Goal: Task Accomplishment & Management: Use online tool/utility

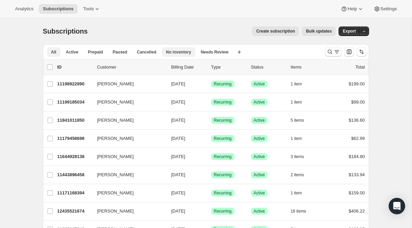
click at [178, 51] on span "No inventory" at bounding box center [178, 51] width 25 height 5
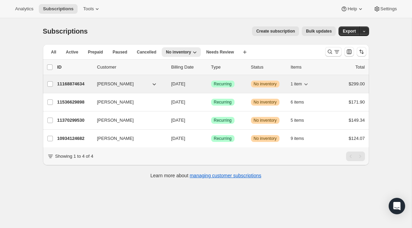
click at [80, 85] on p "11168874634" at bounding box center [74, 84] width 34 height 7
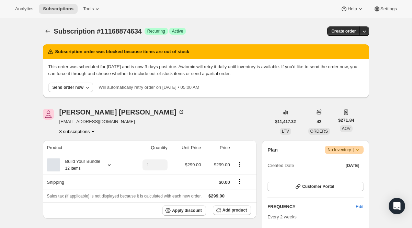
scroll to position [48, 0]
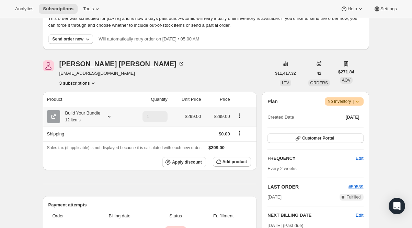
click at [112, 114] on icon at bounding box center [109, 116] width 7 height 7
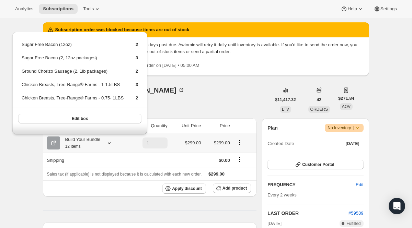
scroll to position [0, 0]
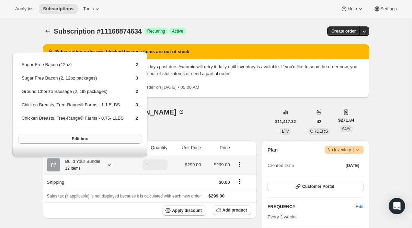
click at [109, 144] on button "Edit box" at bounding box center [79, 139] width 123 height 10
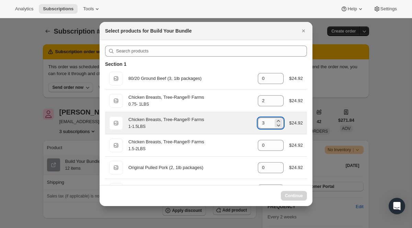
click at [265, 123] on input "3" at bounding box center [265, 123] width 15 height 11
type input "3"
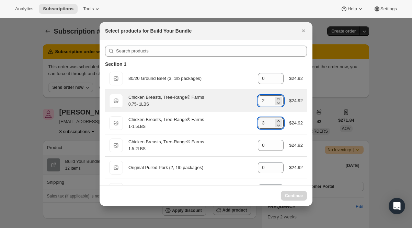
click at [266, 102] on input "2" at bounding box center [265, 100] width 15 height 11
type input "2"
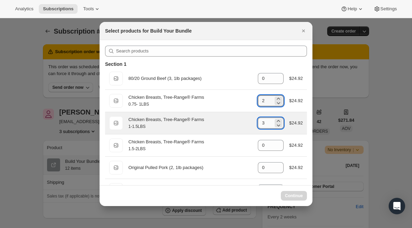
click at [261, 123] on input "3" at bounding box center [265, 123] width 15 height 11
type input "3"
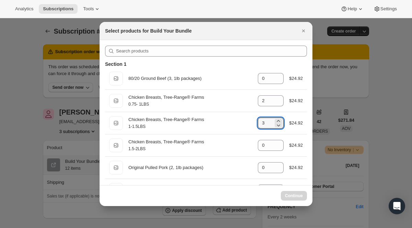
select select "gid://shopify/ProductVariant/45616736206986"
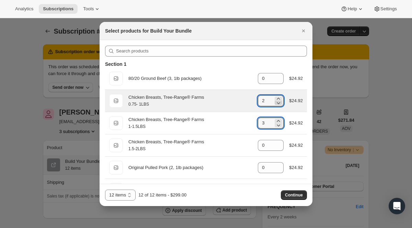
click at [279, 102] on icon ":rde:" at bounding box center [278, 103] width 7 height 7
type input "0"
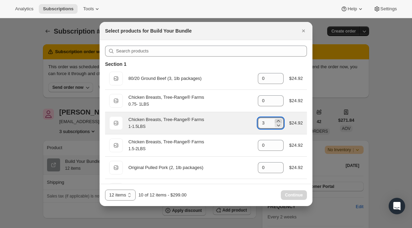
click at [277, 122] on icon ":rde:" at bounding box center [278, 121] width 7 height 7
type input "5"
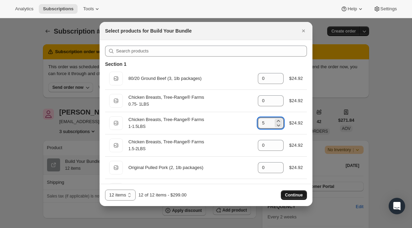
click at [292, 194] on span "Continue" at bounding box center [294, 195] width 18 height 5
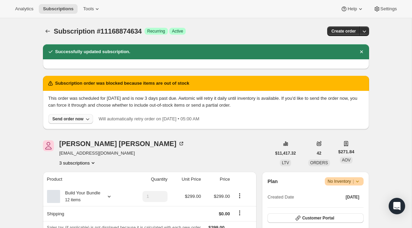
click at [89, 120] on icon "button" at bounding box center [87, 119] width 7 height 7
click at [223, 150] on div "Elisha Roesel emr1689@gmail.com 3 subscriptions" at bounding box center [157, 153] width 228 height 26
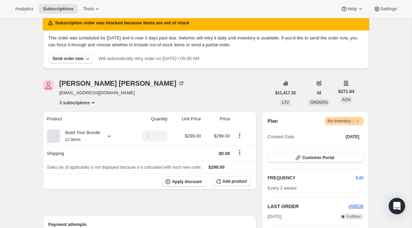
scroll to position [69, 0]
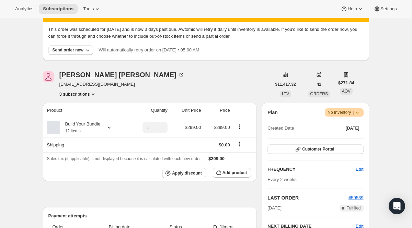
click at [358, 112] on icon at bounding box center [357, 112] width 7 height 7
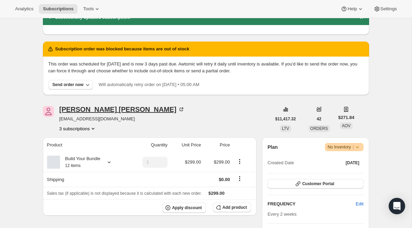
scroll to position [78, 0]
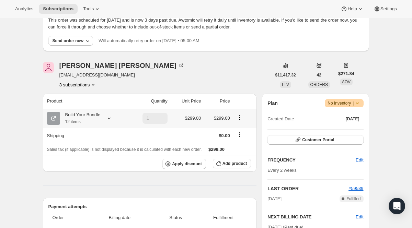
click at [109, 118] on icon at bounding box center [109, 118] width 7 height 7
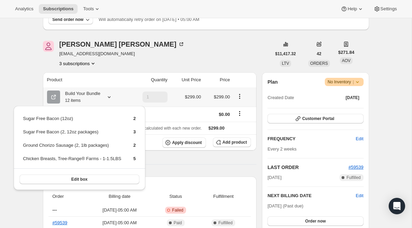
scroll to position [109, 0]
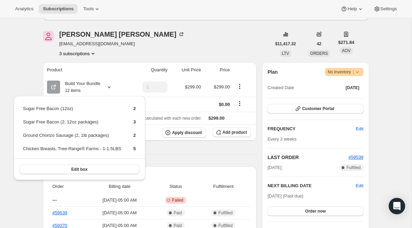
click at [15, 66] on div "Subscription #11168874634. This page is ready Subscription #11168874634 Success…" at bounding box center [206, 222] width 412 height 626
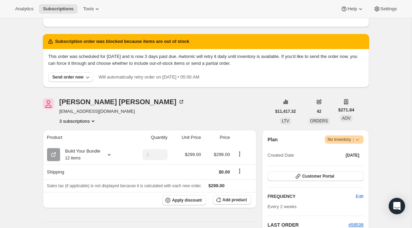
scroll to position [23, 0]
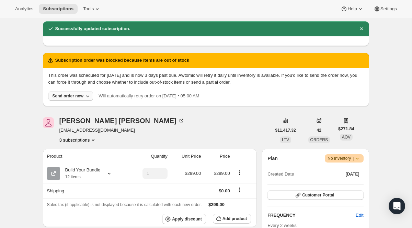
click at [76, 97] on div "Send order now" at bounding box center [68, 95] width 31 height 5
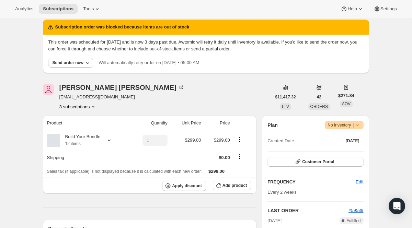
scroll to position [31, 0]
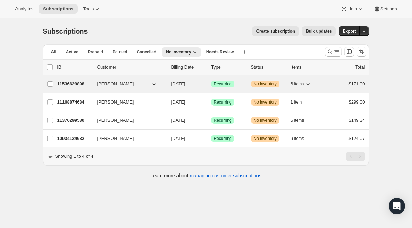
click at [77, 84] on p "11536629898" at bounding box center [74, 84] width 34 height 7
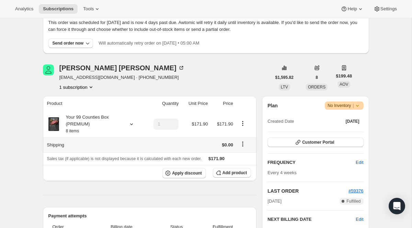
scroll to position [83, 0]
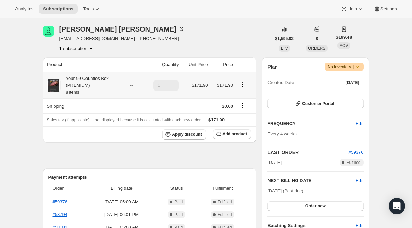
click at [130, 85] on icon at bounding box center [131, 86] width 3 height 2
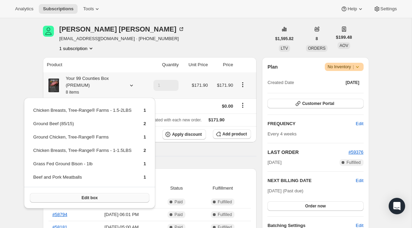
click at [97, 197] on span "Edit box" at bounding box center [89, 197] width 16 height 5
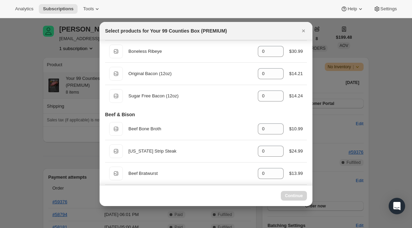
scroll to position [0, 0]
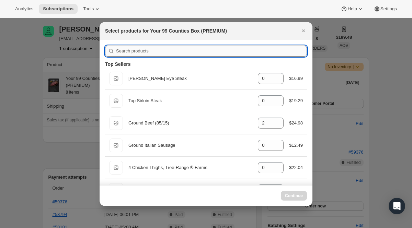
click at [178, 47] on input ":r5d:" at bounding box center [211, 51] width 191 height 11
type input "b"
type input "2"
type input "0"
type input "1"
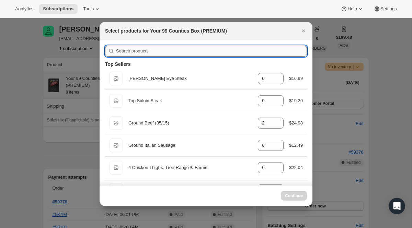
type input "0"
type input "1"
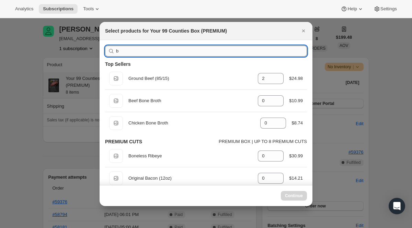
type input "br"
type input "0"
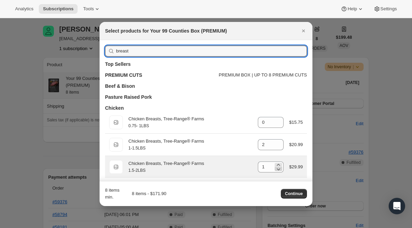
type input "breast"
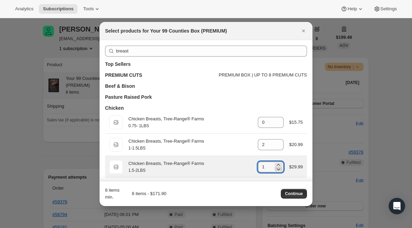
click at [277, 170] on icon ":r5d:" at bounding box center [278, 170] width 3 height 2
type input "0"
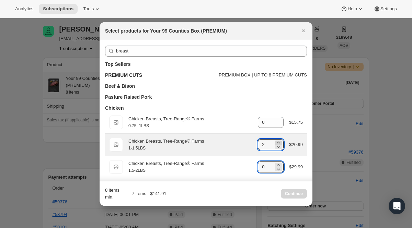
click at [277, 142] on icon ":r5d:" at bounding box center [278, 142] width 7 height 7
type input "3"
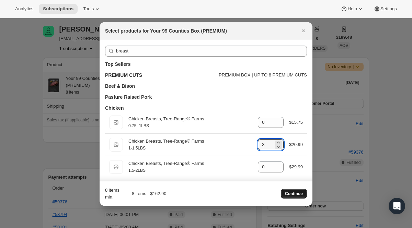
click at [298, 194] on span "Continue" at bounding box center [294, 193] width 18 height 5
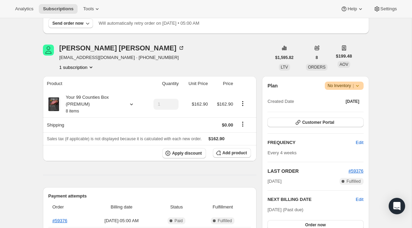
scroll to position [90, 0]
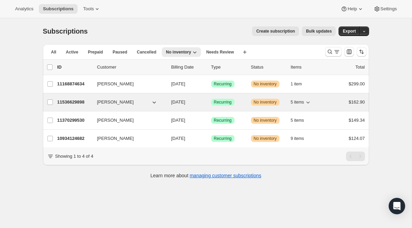
click at [74, 102] on p "11536629898" at bounding box center [74, 102] width 34 height 7
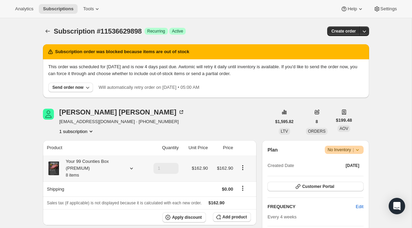
click at [130, 168] on icon at bounding box center [131, 168] width 7 height 7
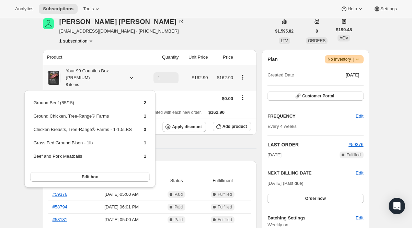
scroll to position [1, 0]
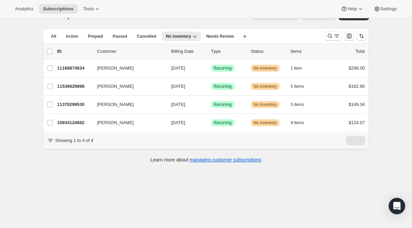
scroll to position [18, 0]
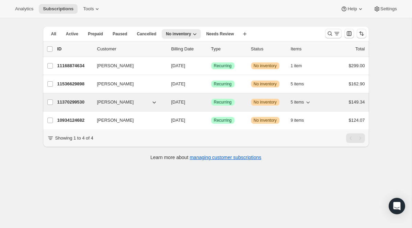
click at [72, 101] on p "11370299530" at bounding box center [74, 102] width 34 height 7
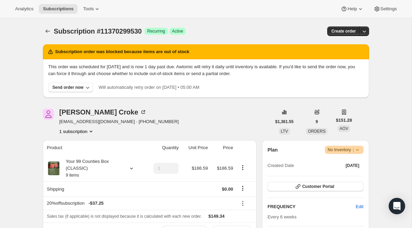
scroll to position [51, 0]
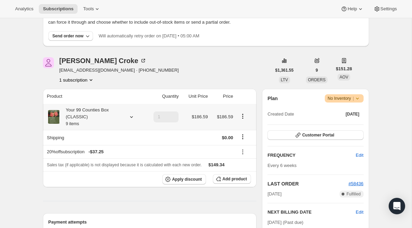
click at [129, 115] on icon at bounding box center [131, 117] width 7 height 7
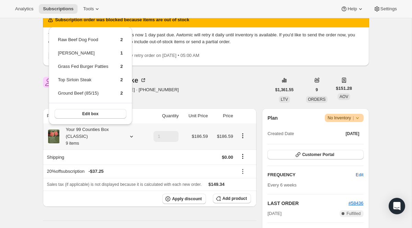
scroll to position [17, 0]
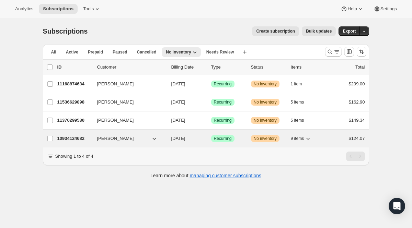
click at [79, 138] on p "10934124682" at bounding box center [74, 138] width 34 height 7
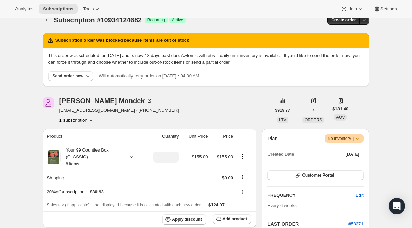
scroll to position [19, 0]
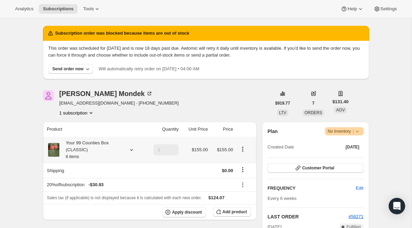
click at [131, 151] on icon at bounding box center [131, 150] width 7 height 7
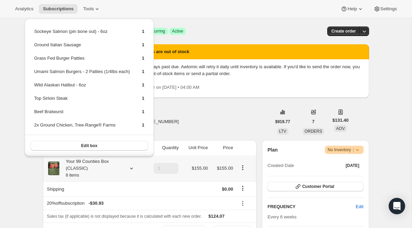
scroll to position [10, 0]
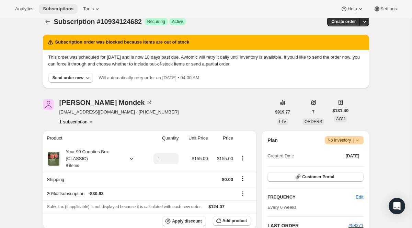
click at [60, 8] on span "Subscriptions" at bounding box center [58, 8] width 31 height 5
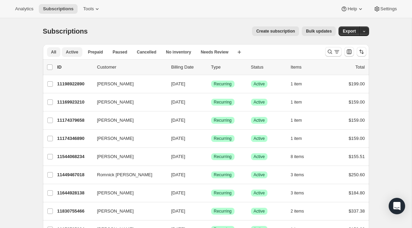
click at [79, 51] on button "Active" at bounding box center [72, 52] width 21 height 10
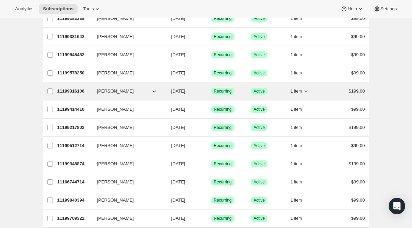
scroll to position [795, 0]
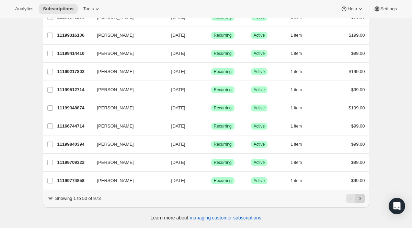
click at [361, 198] on icon "Next" at bounding box center [360, 198] width 7 height 7
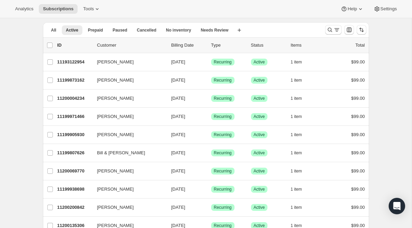
scroll to position [0, 0]
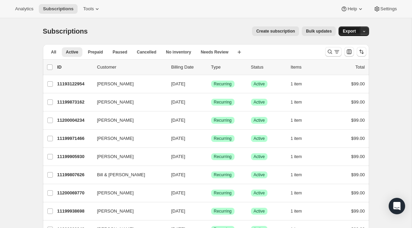
click at [349, 29] on span "Export" at bounding box center [349, 30] width 13 height 5
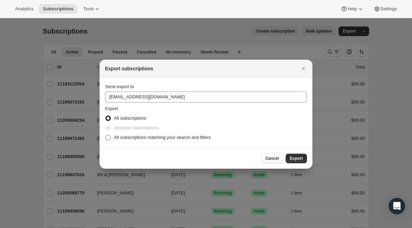
click at [178, 140] on span "All subscriptions matching your search and filters" at bounding box center [162, 137] width 97 height 5
click at [106, 135] on input "All subscriptions matching your search and filters" at bounding box center [105, 135] width 0 height 0
radio input "true"
click at [298, 158] on span "Export" at bounding box center [296, 158] width 13 height 5
